Goal: Information Seeking & Learning: Learn about a topic

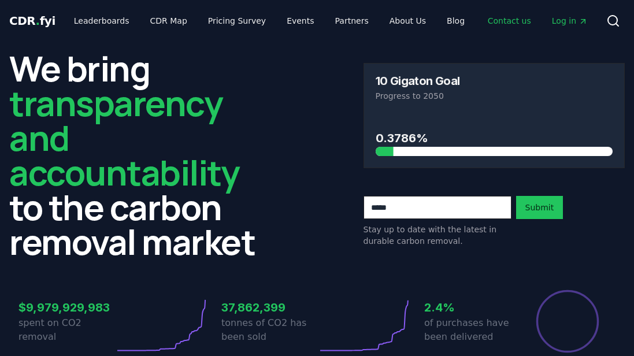
click at [515, 17] on link "Contact us" at bounding box center [509, 20] width 62 height 21
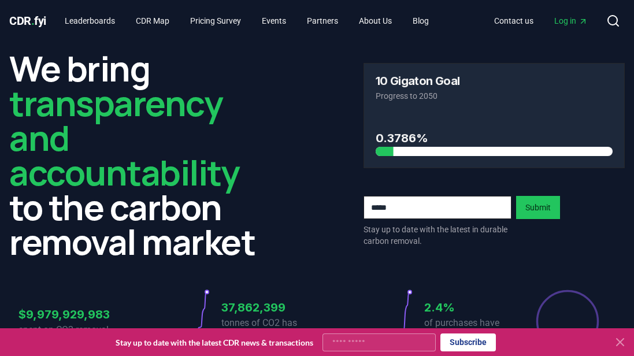
click at [280, 193] on div "We bring transparency and accountability to the carbon removal market 10 Gigato…" at bounding box center [316, 155] width 615 height 208
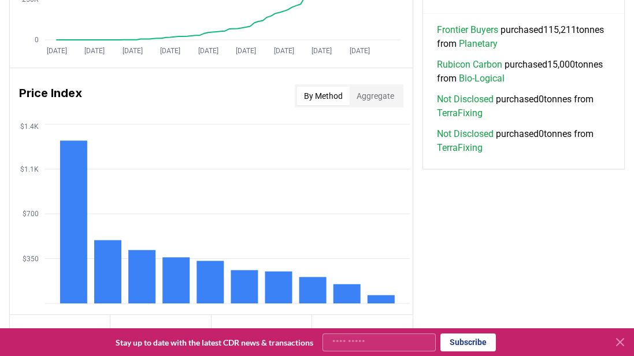
scroll to position [1165, 0]
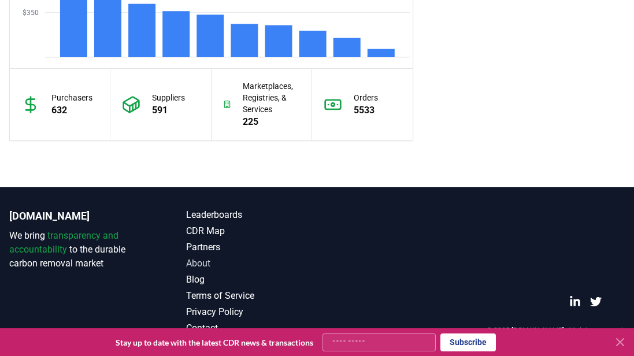
click at [197, 263] on link "About" at bounding box center [251, 263] width 131 height 14
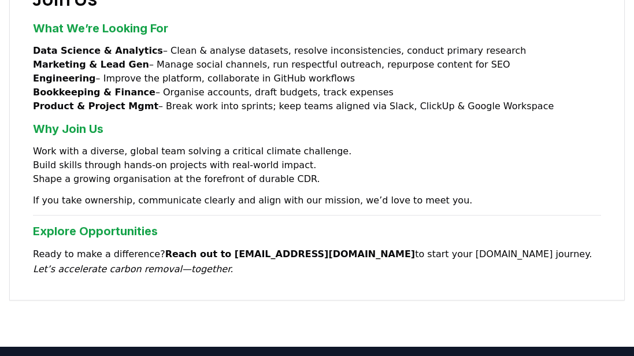
scroll to position [1131, 0]
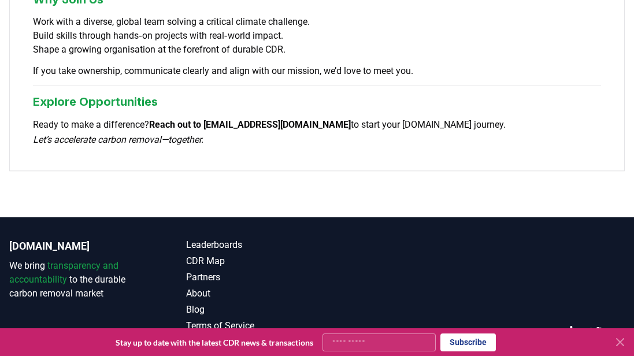
drag, startPoint x: 212, startPoint y: 93, endPoint x: 271, endPoint y: 92, distance: 58.9
click at [619, 342] on icon at bounding box center [619, 341] width 7 height 7
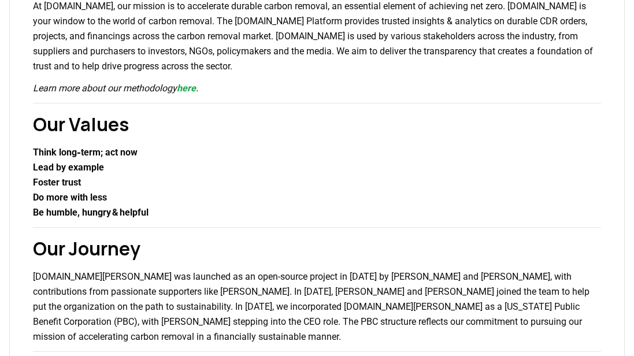
scroll to position [0, 0]
